Goal: Task Accomplishment & Management: Use online tool/utility

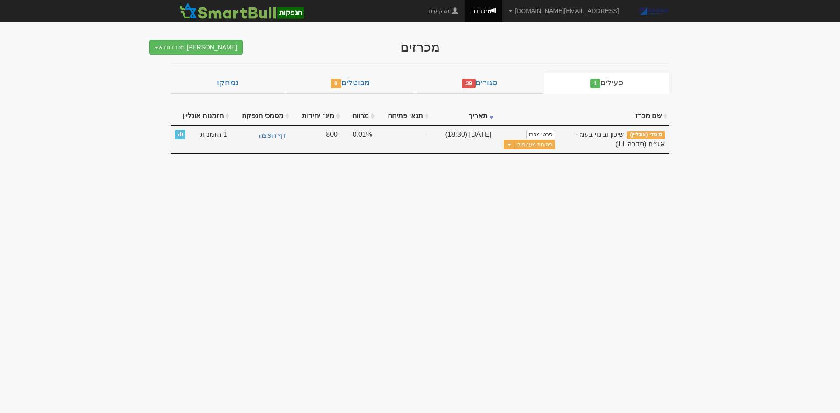
drag, startPoint x: 219, startPoint y: 135, endPoint x: 212, endPoint y: 135, distance: 7.0
click at [219, 135] on span "1 הזמנות" at bounding box center [213, 135] width 27 height 10
click at [174, 139] on td "1 הזמנות" at bounding box center [201, 140] width 61 height 28
click at [180, 136] on span at bounding box center [180, 133] width 5 height 5
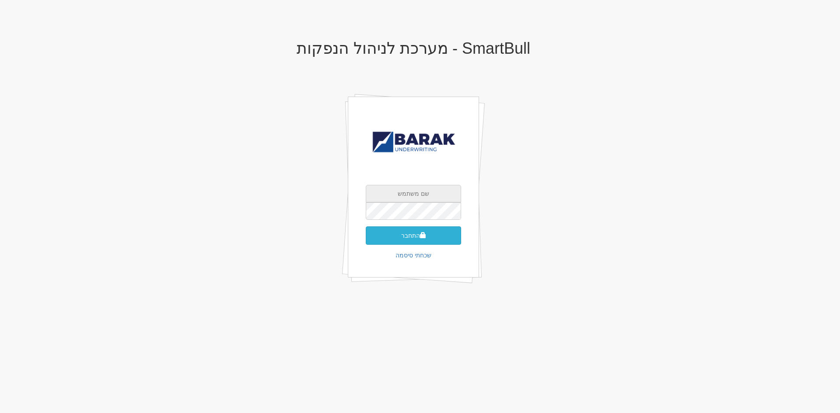
type input "[EMAIL_ADDRESS][DOMAIN_NAME]"
click at [417, 241] on button "התחבר" at bounding box center [413, 235] width 95 height 18
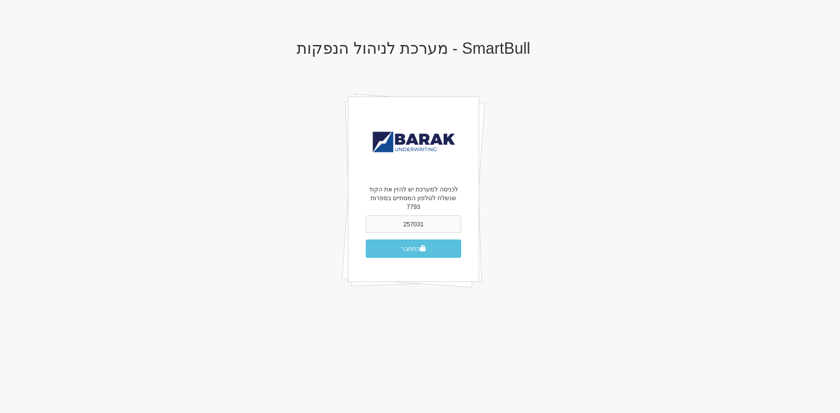
type input "257031"
click at [366, 240] on button "התחבר" at bounding box center [413, 249] width 95 height 18
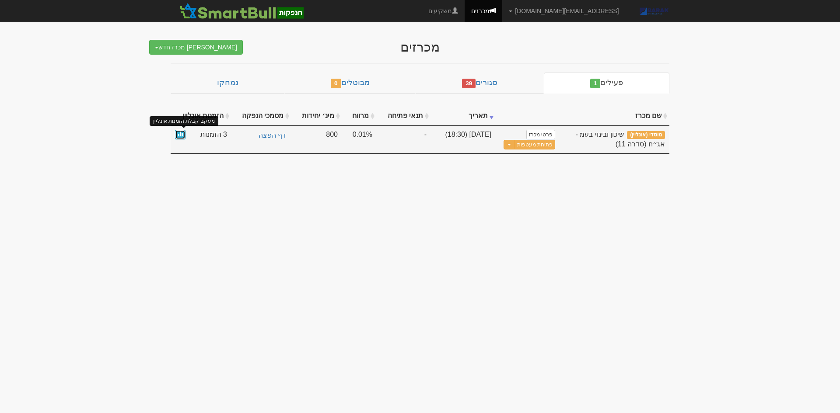
click at [180, 138] on link at bounding box center [180, 135] width 10 height 10
click at [545, 146] on button "פתיחת מעטפות" at bounding box center [534, 145] width 41 height 10
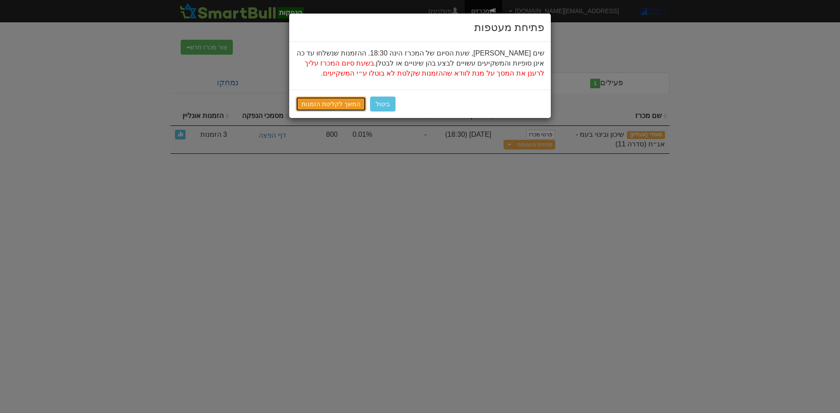
click at [324, 100] on link "המשך לקליטת הזמנות" at bounding box center [331, 104] width 70 height 15
